Goal: Use online tool/utility: Utilize a website feature to perform a specific function

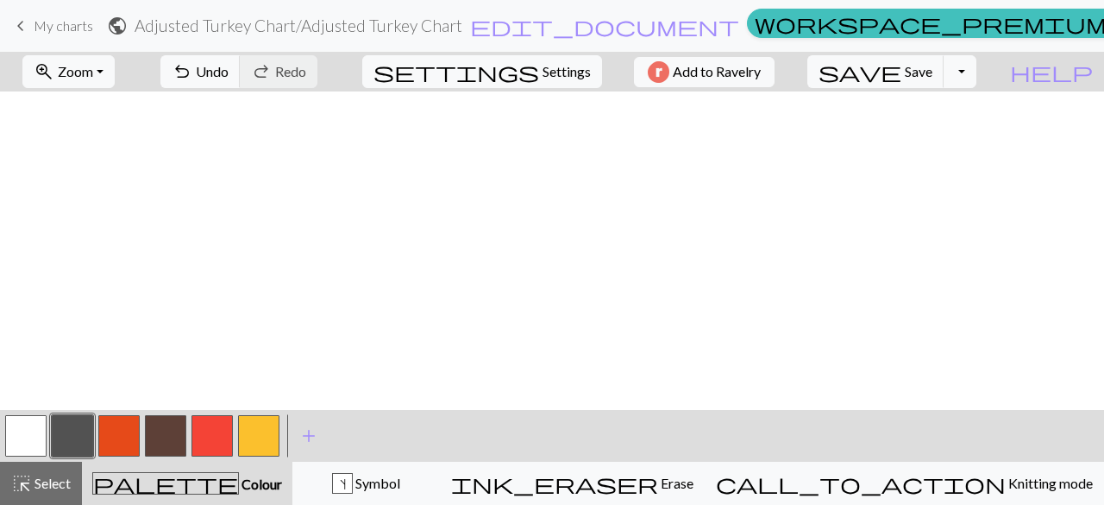
scroll to position [531, 1]
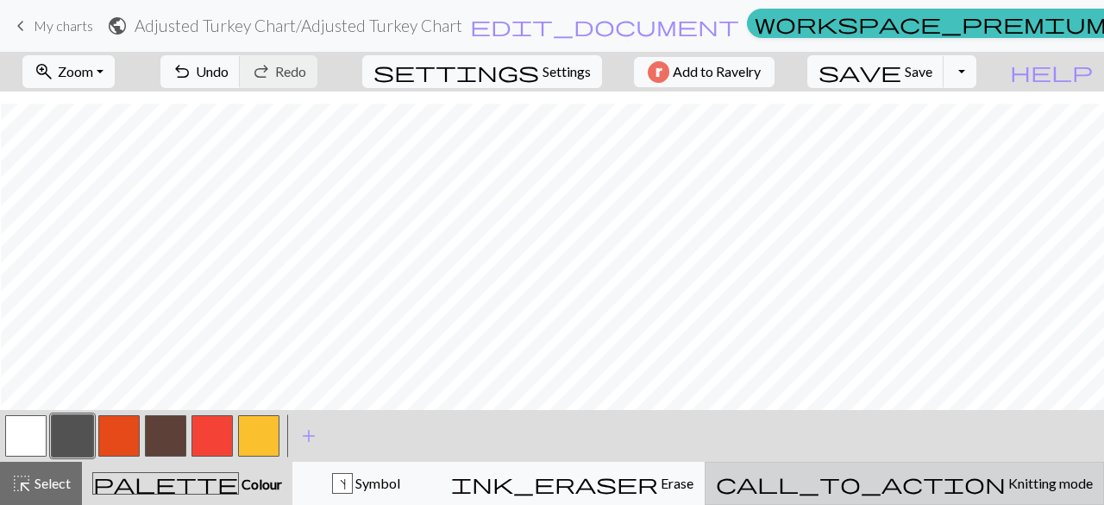
click at [1006, 481] on span "Knitting mode" at bounding box center [1049, 482] width 87 height 16
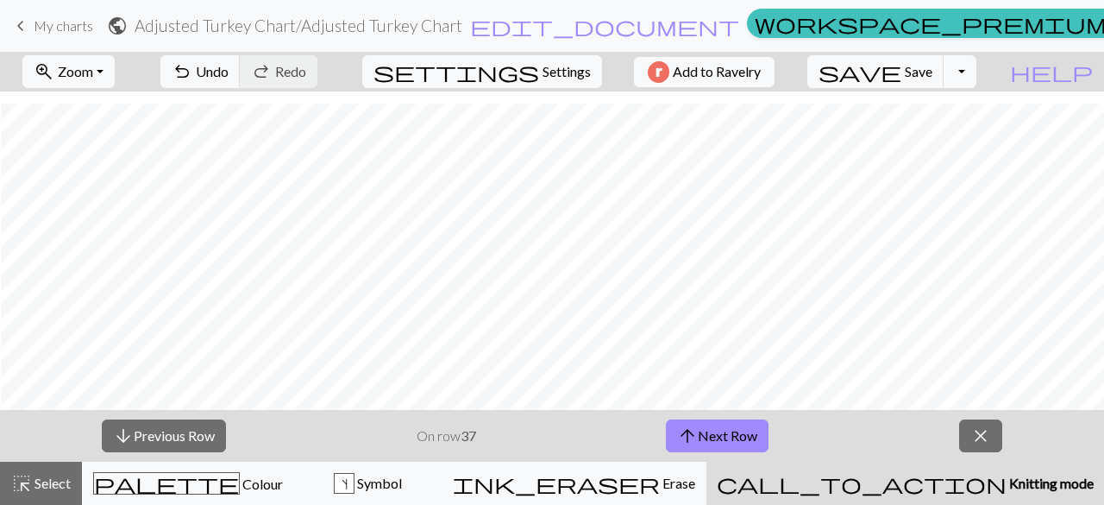
click at [464, 439] on strong "37" at bounding box center [469, 435] width 16 height 16
click at [183, 437] on button "arrow_downward Previous Row" at bounding box center [164, 435] width 124 height 33
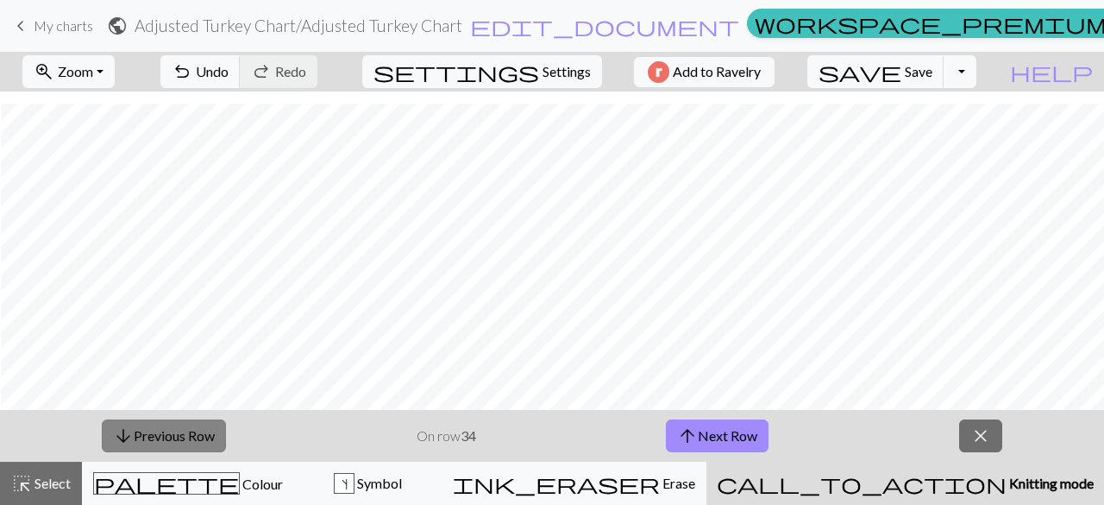
click at [183, 437] on button "arrow_downward Previous Row" at bounding box center [164, 435] width 124 height 33
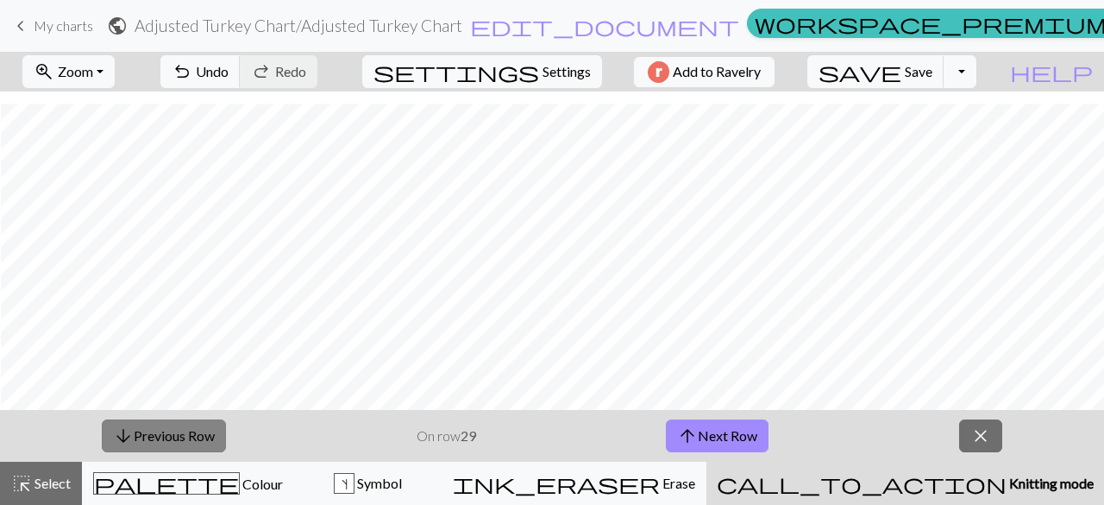
click at [183, 437] on button "arrow_downward Previous Row" at bounding box center [164, 435] width 124 height 33
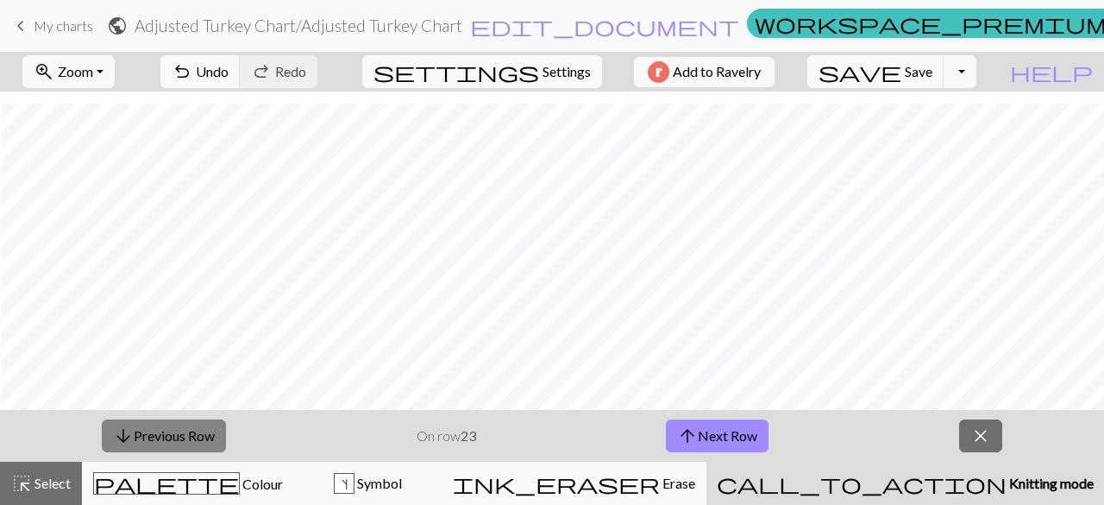
click at [183, 437] on button "arrow_downward Previous Row" at bounding box center [164, 435] width 124 height 33
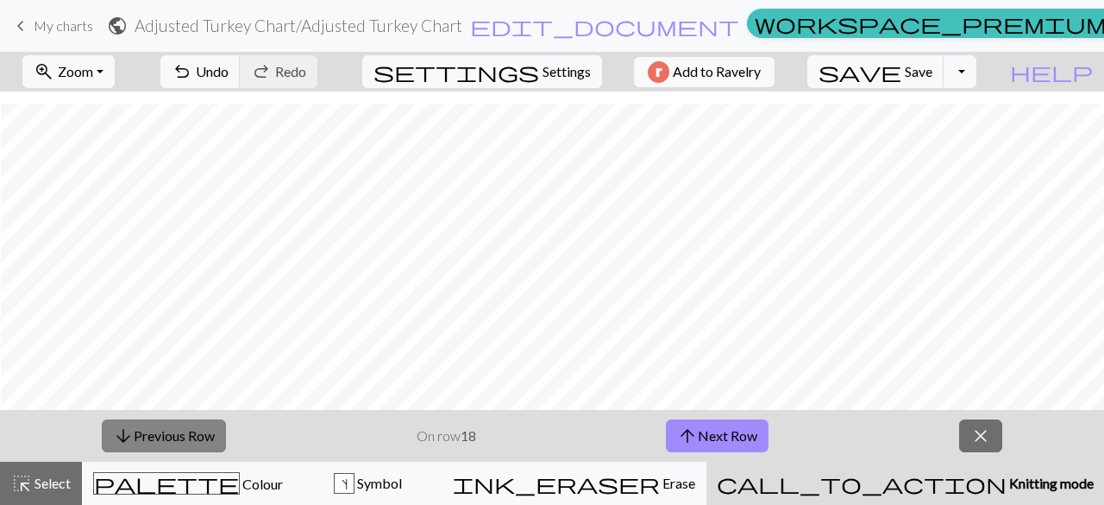
click at [183, 437] on button "arrow_downward Previous Row" at bounding box center [164, 435] width 124 height 33
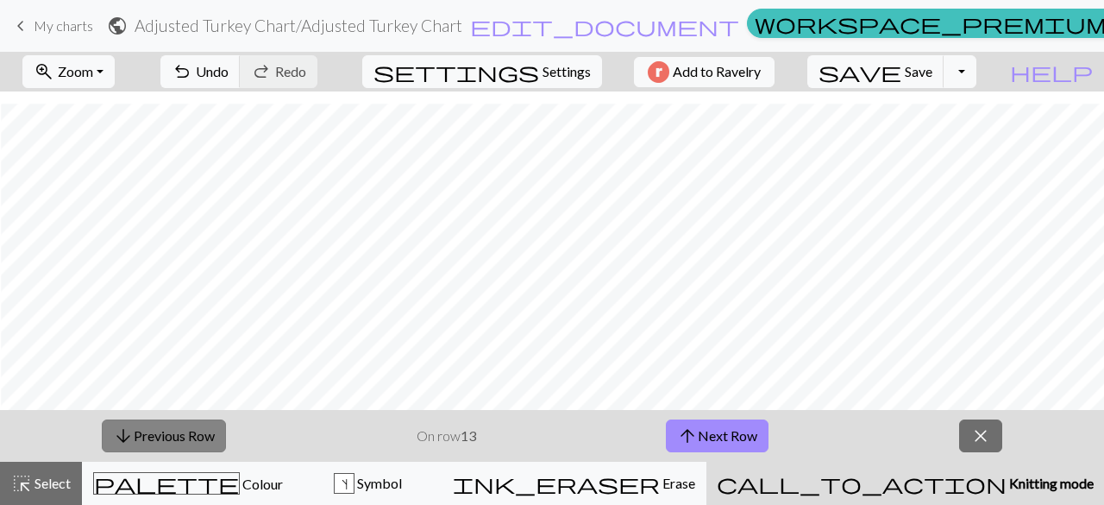
click at [183, 437] on button "arrow_downward Previous Row" at bounding box center [164, 435] width 124 height 33
click at [183, 437] on button "arrow_downward Previous Row" at bounding box center [165, 435] width 124 height 33
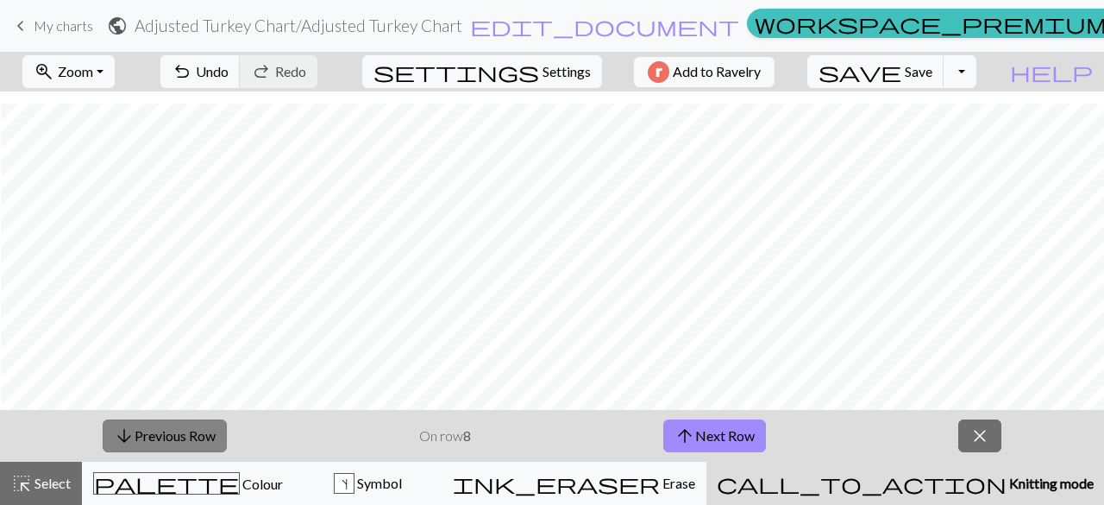
click at [183, 437] on button "arrow_downward Previous Row" at bounding box center [165, 435] width 124 height 33
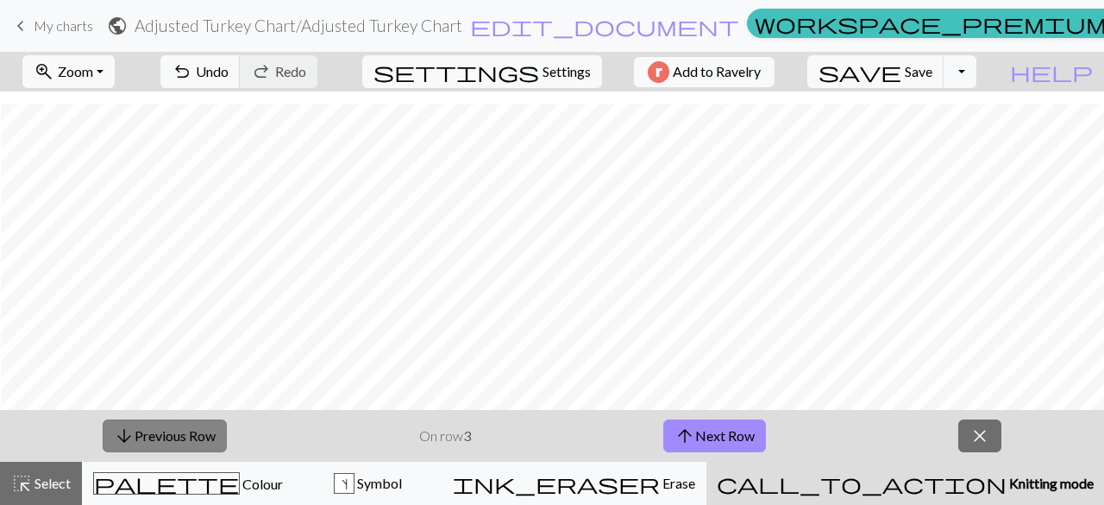
click at [183, 437] on button "arrow_downward Previous Row" at bounding box center [165, 435] width 124 height 33
click at [688, 437] on span "arrow_upward" at bounding box center [685, 436] width 21 height 24
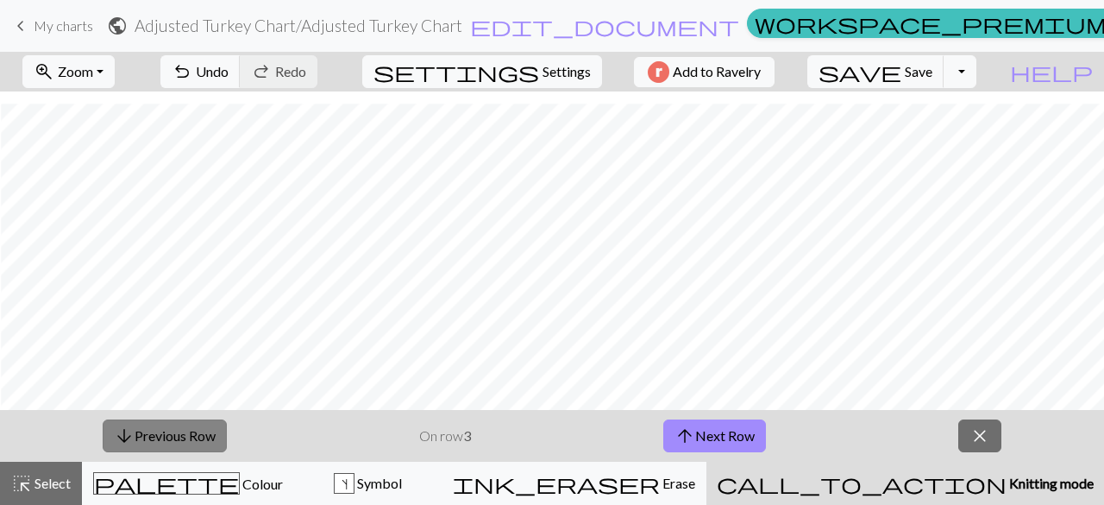
click at [105, 443] on button "arrow_downward Previous Row" at bounding box center [165, 435] width 124 height 33
click at [711, 443] on button "arrow_upward Next Row" at bounding box center [714, 435] width 103 height 33
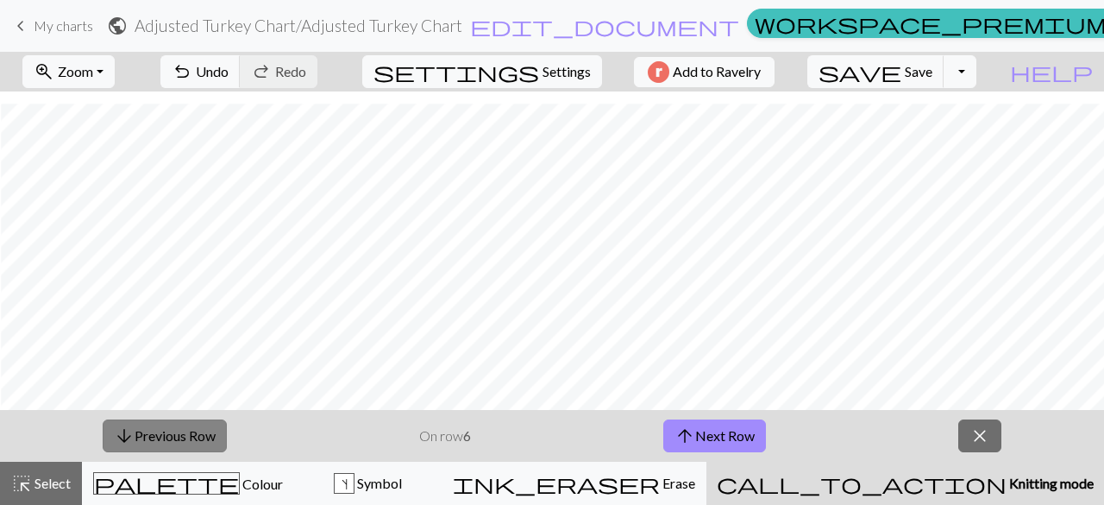
click at [117, 439] on span "arrow_downward" at bounding box center [124, 436] width 21 height 24
